Goal: Task Accomplishment & Management: Manage account settings

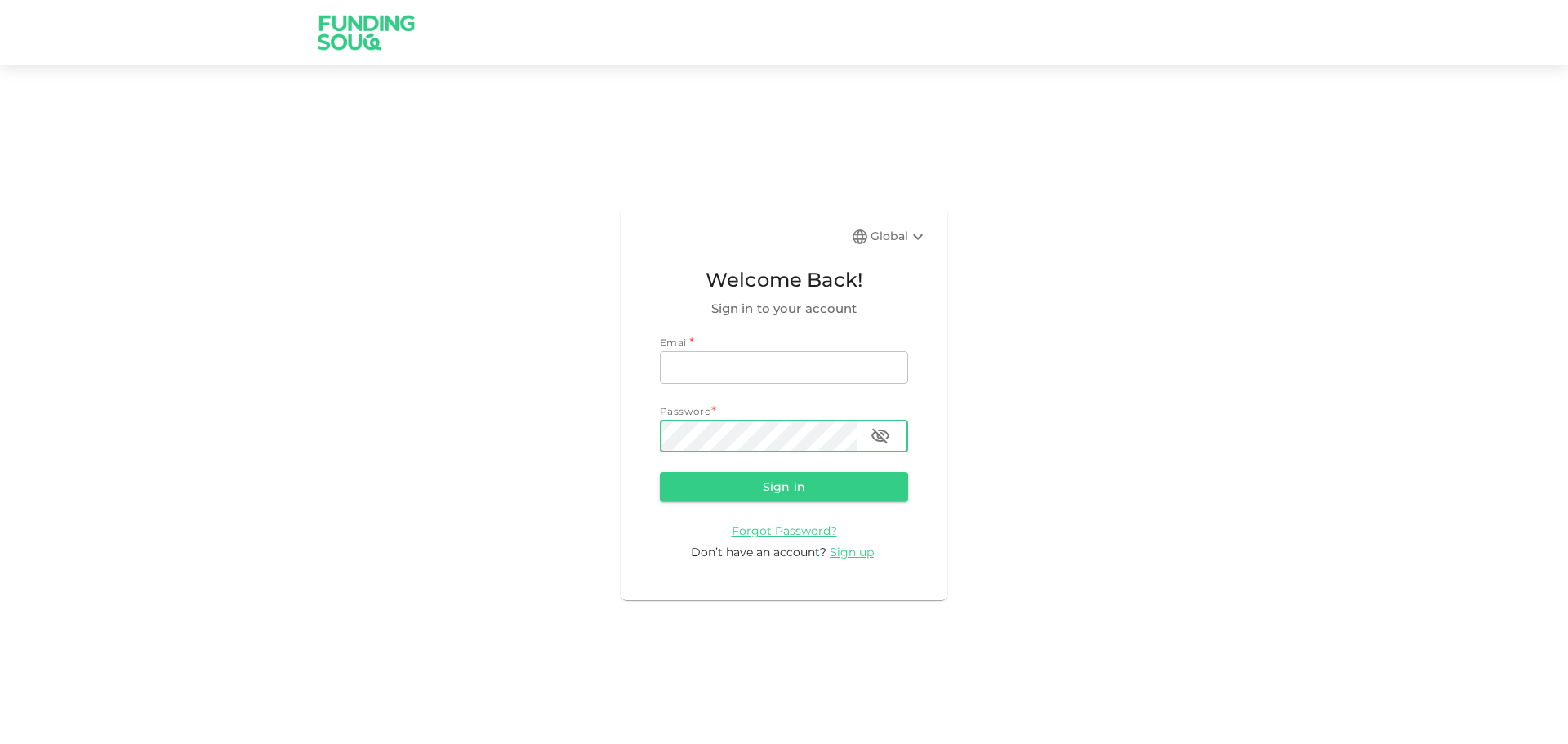
type input "[EMAIL_ADDRESS][DOMAIN_NAME]"
click at [876, 435] on icon "button" at bounding box center [880, 436] width 19 height 19
click at [781, 484] on button "Sign in" at bounding box center [784, 487] width 249 height 30
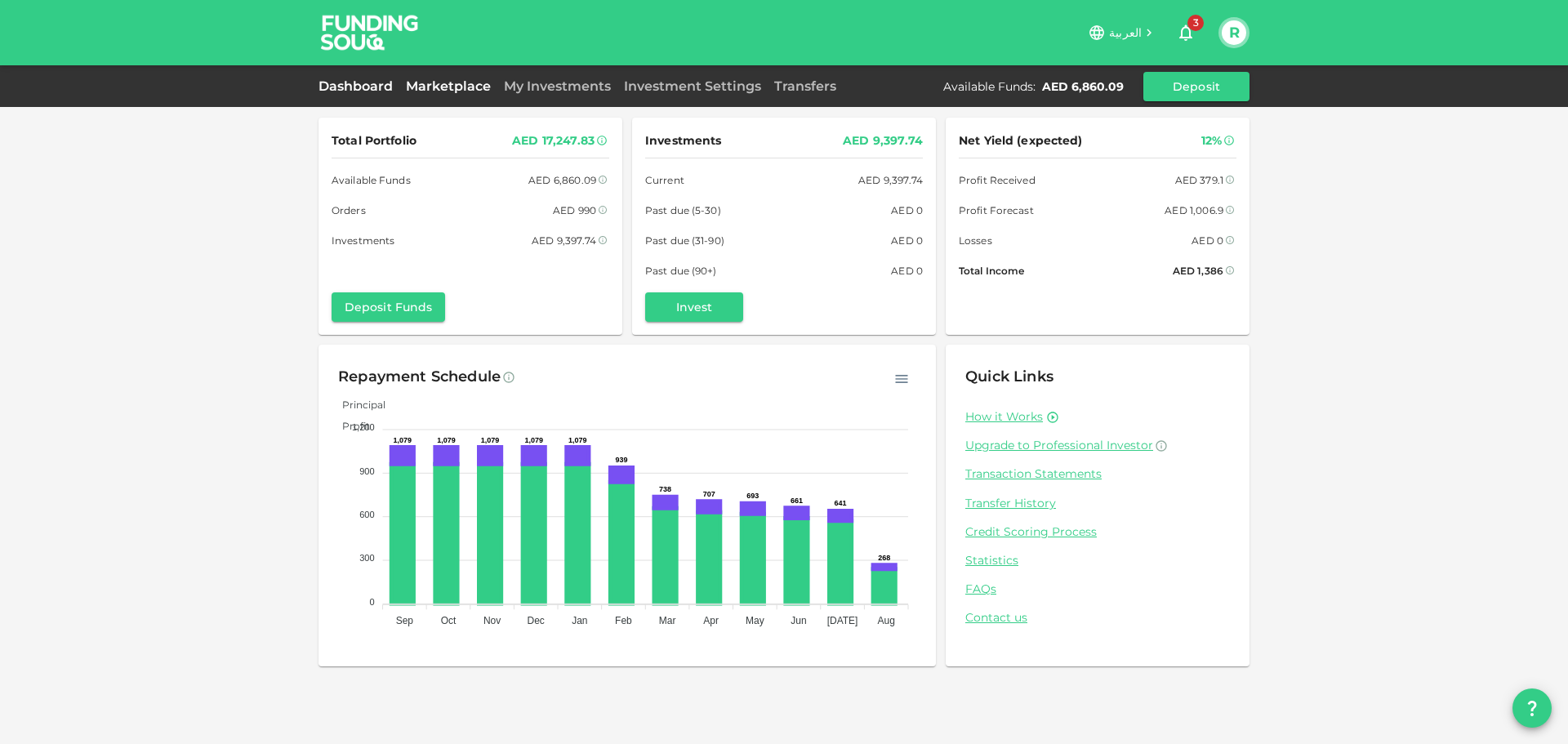
click at [440, 86] on link "Marketplace" at bounding box center [448, 86] width 98 height 15
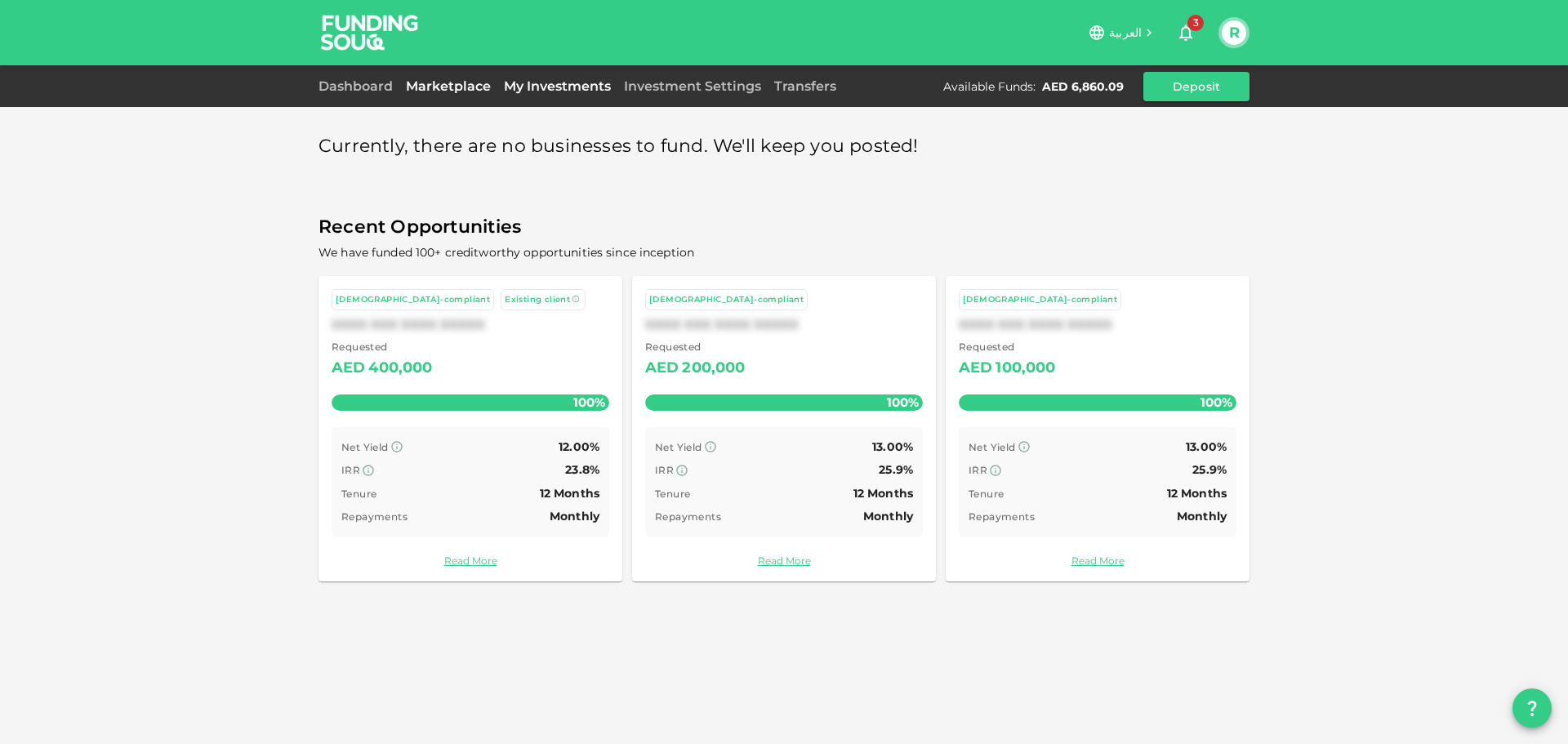
click at [552, 87] on link "My Investments" at bounding box center [557, 86] width 120 height 15
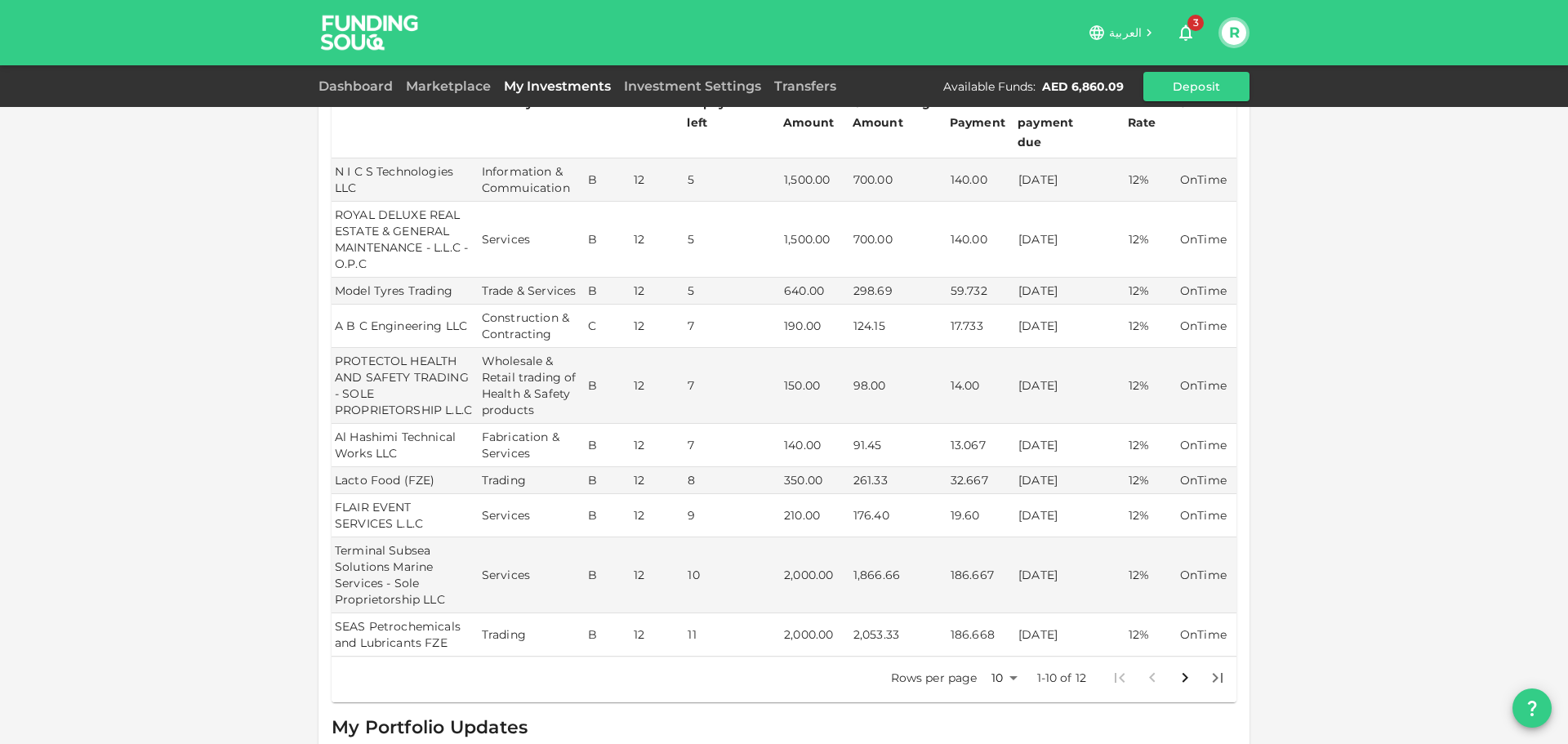
scroll to position [405, 0]
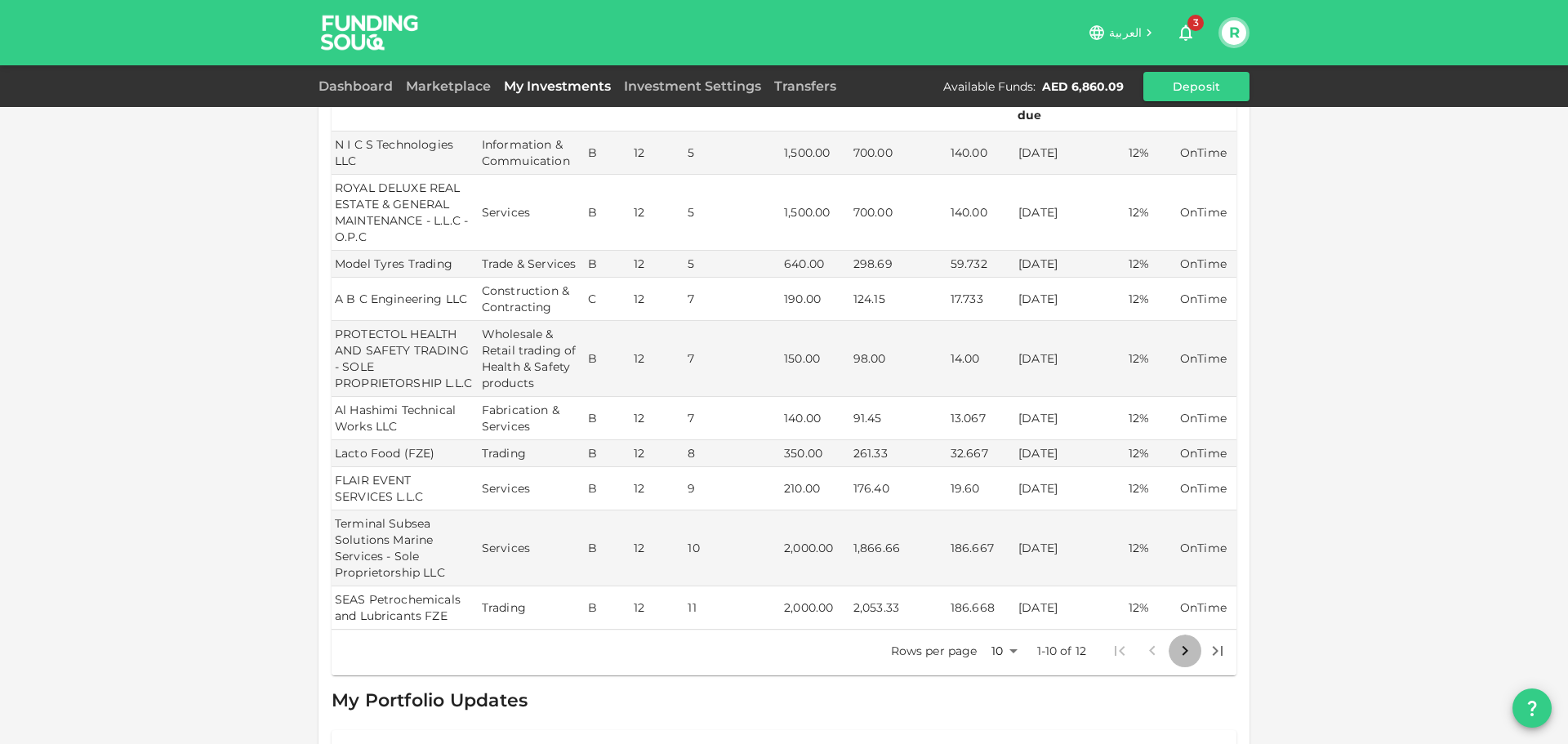
click at [1175, 641] on icon "Go to next page" at bounding box center [1185, 650] width 19 height 19
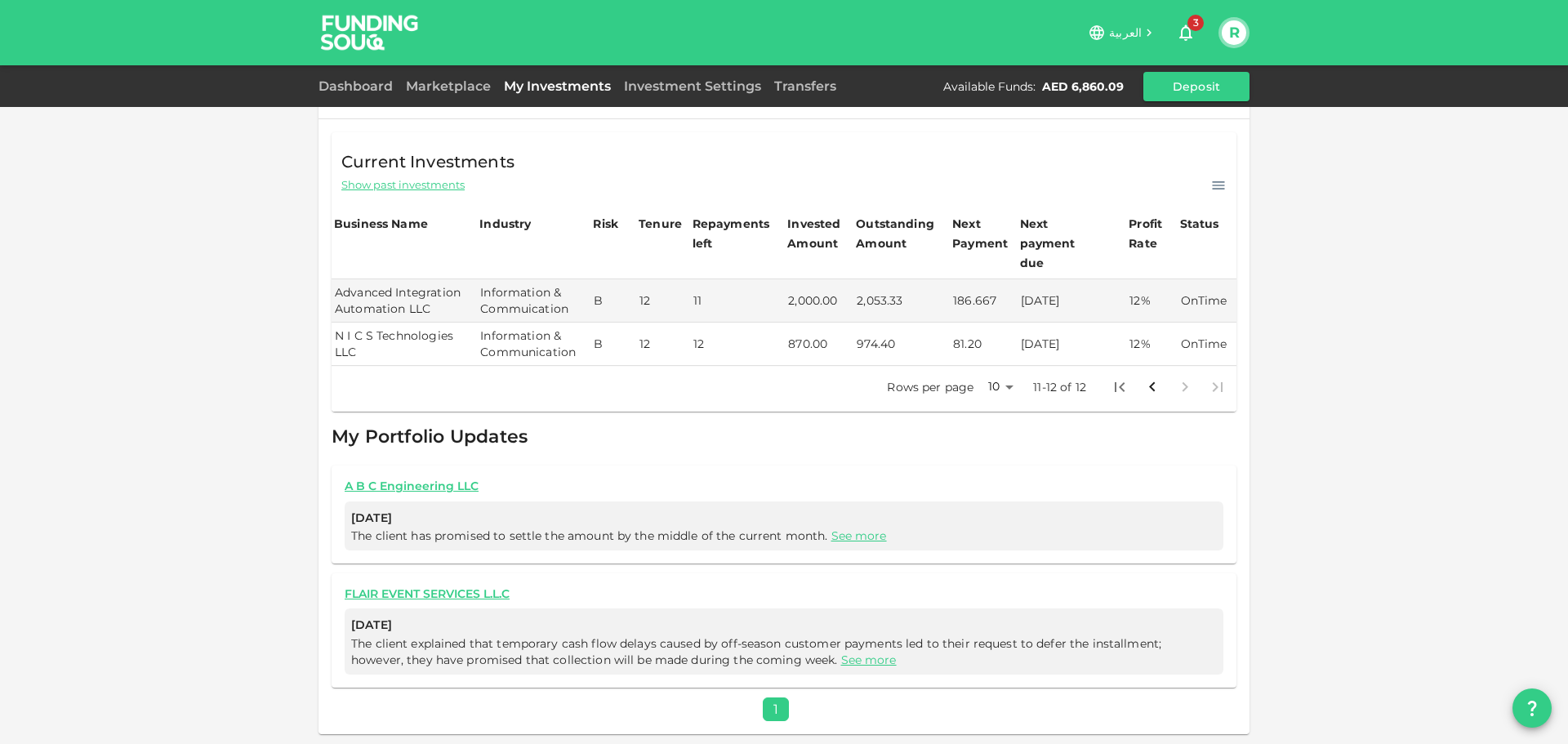
scroll to position [238, 0]
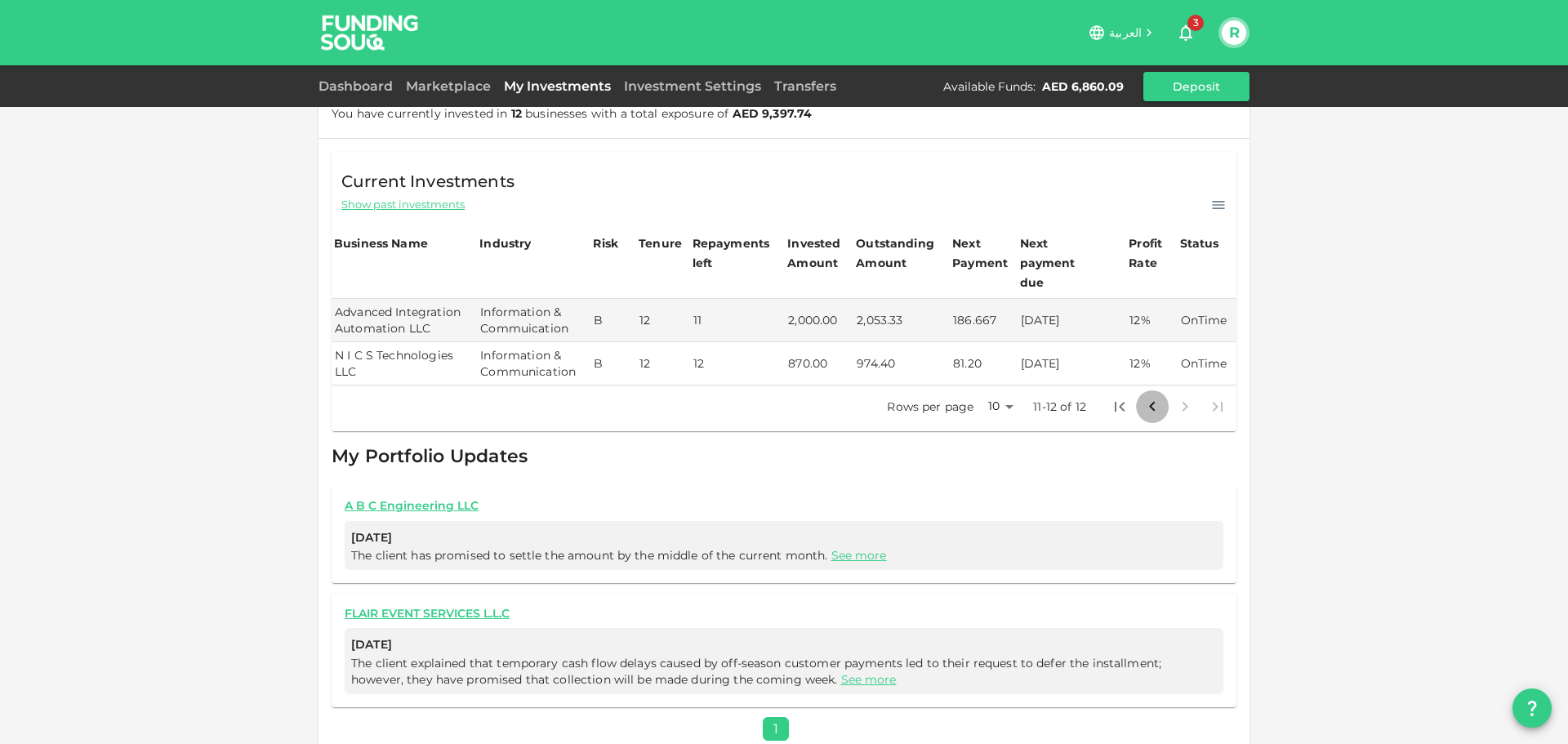
click at [1150, 397] on icon "Go to previous page" at bounding box center [1152, 406] width 19 height 19
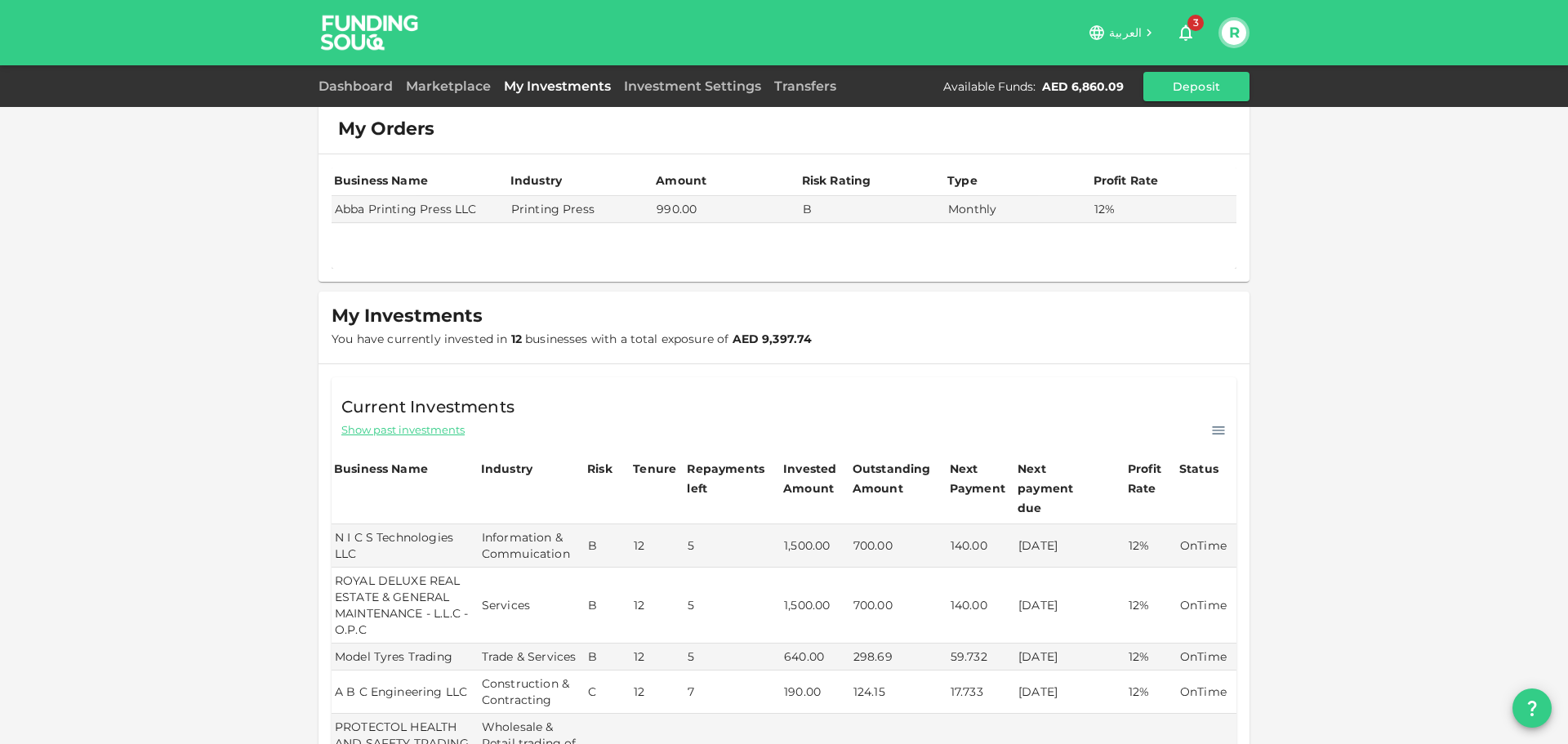
scroll to position [0, 0]
